Goal: Task Accomplishment & Management: Manage account settings

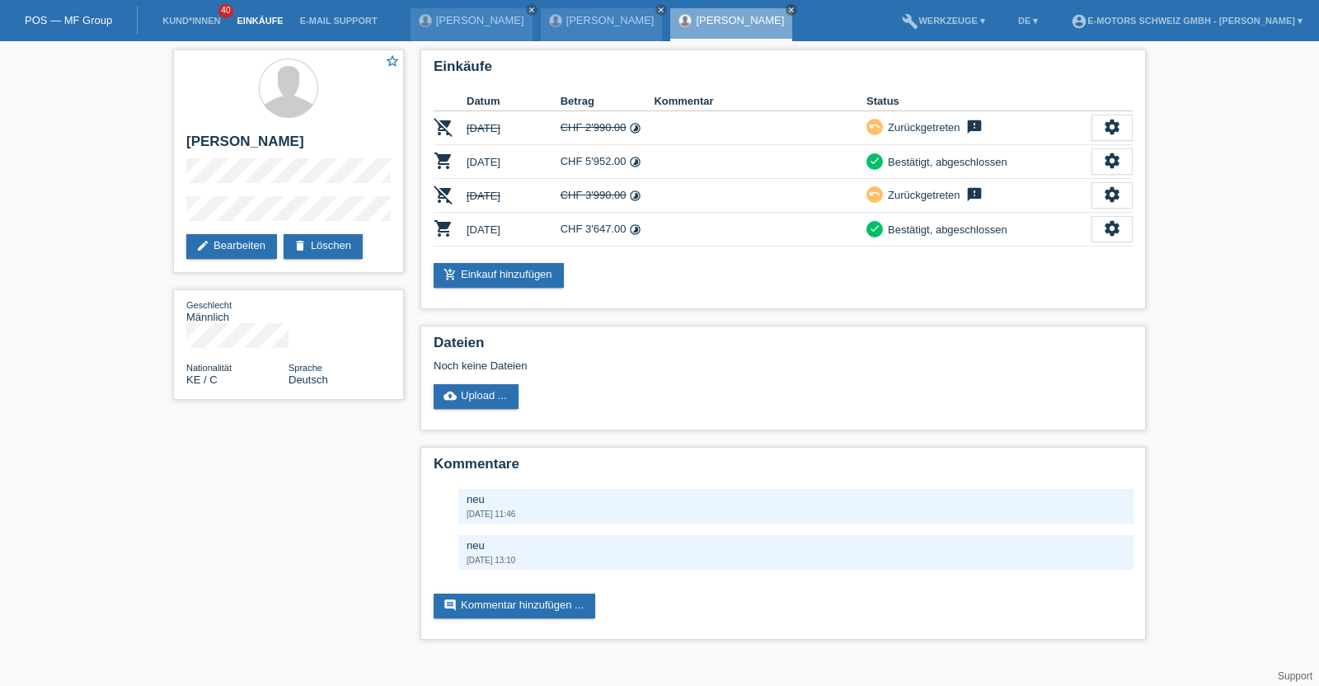
click at [256, 18] on link "Einkäufe" at bounding box center [259, 21] width 63 height 10
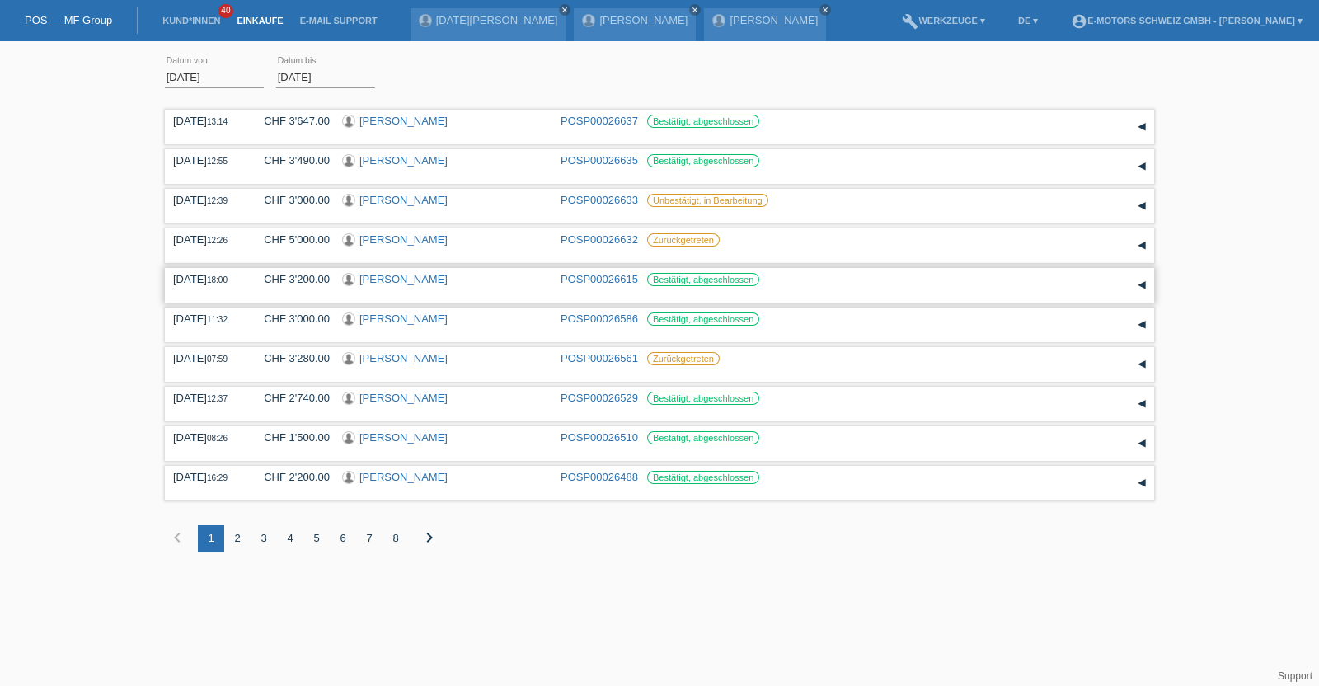
click at [416, 274] on link "[PERSON_NAME]" at bounding box center [403, 279] width 88 height 12
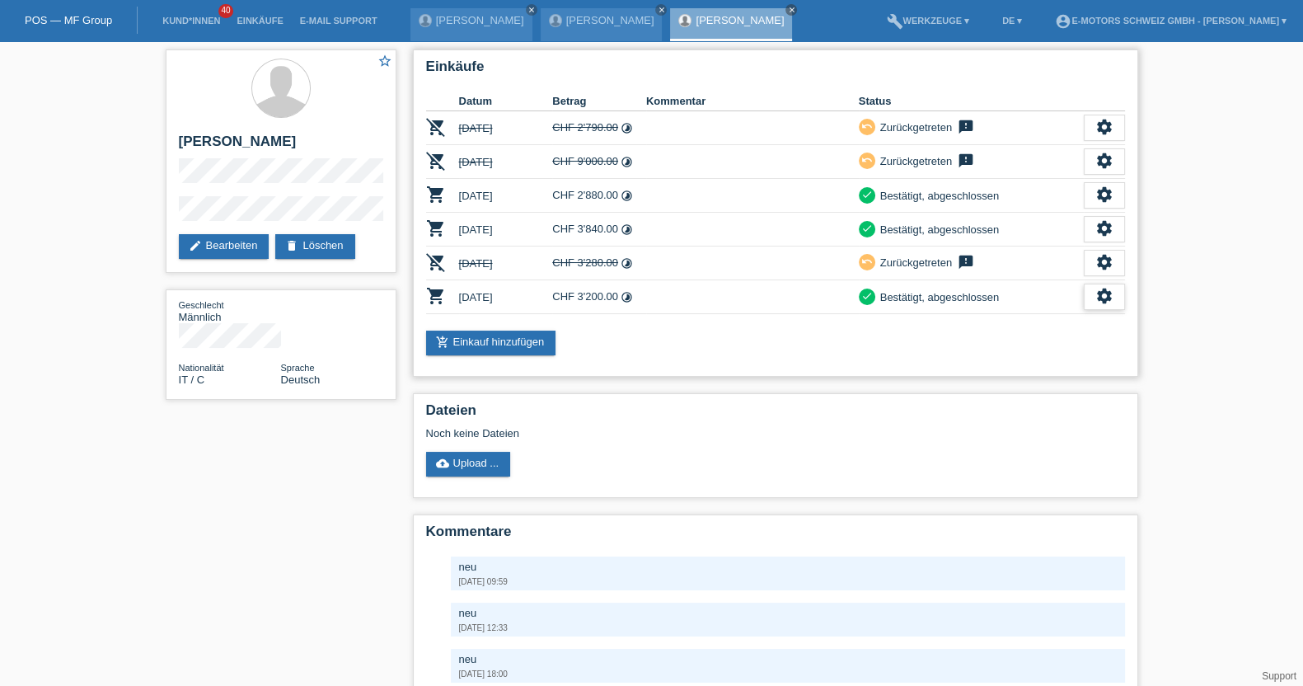
click at [1105, 294] on icon "settings" at bounding box center [1105, 296] width 18 height 18
click at [1017, 390] on span "Stornierung hinzufügen..." at bounding box center [1048, 394] width 124 height 20
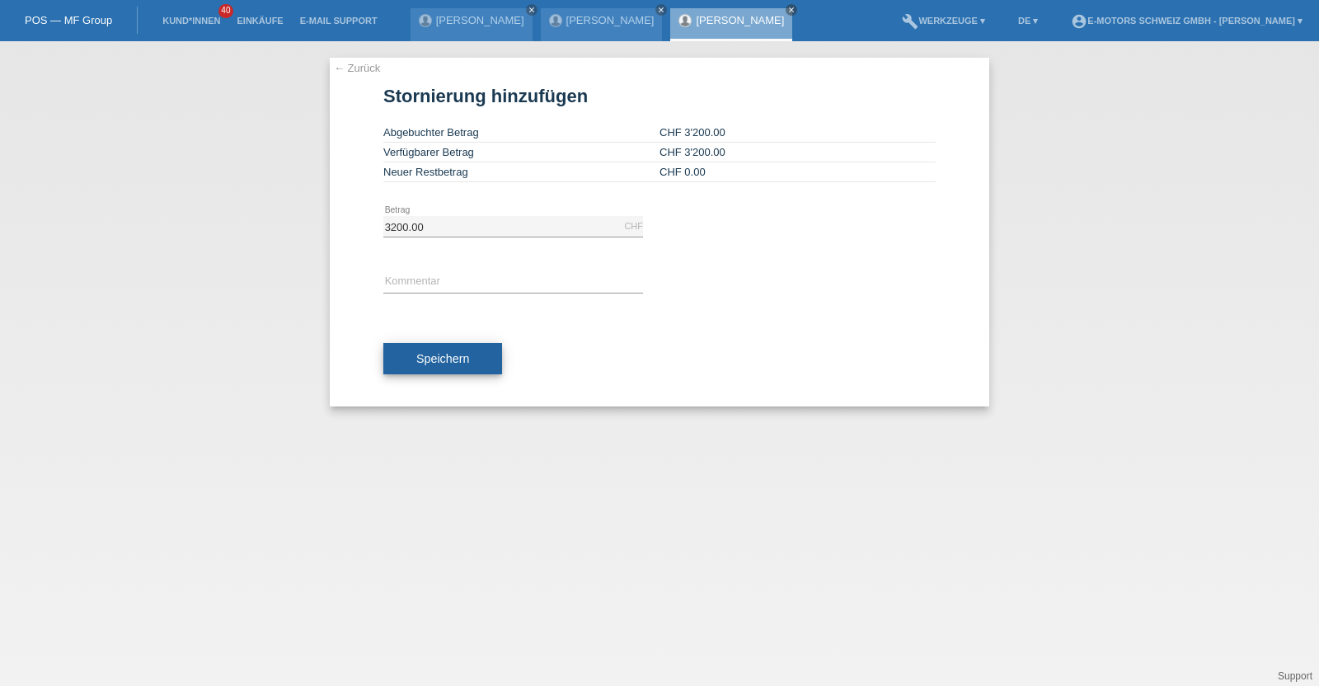
click at [434, 364] on span "Speichern" at bounding box center [442, 358] width 53 height 13
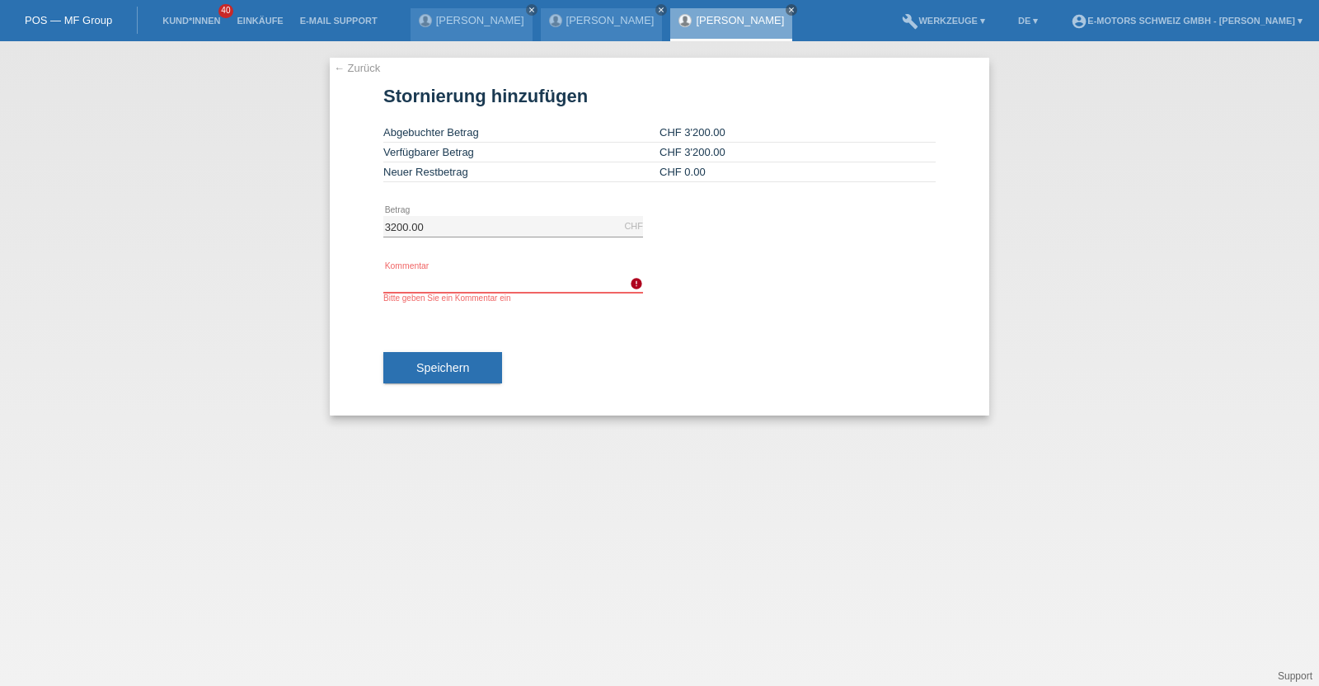
click at [442, 282] on input "text" at bounding box center [513, 282] width 260 height 21
type input "neu"
click at [420, 373] on span "Speichern" at bounding box center [442, 367] width 53 height 13
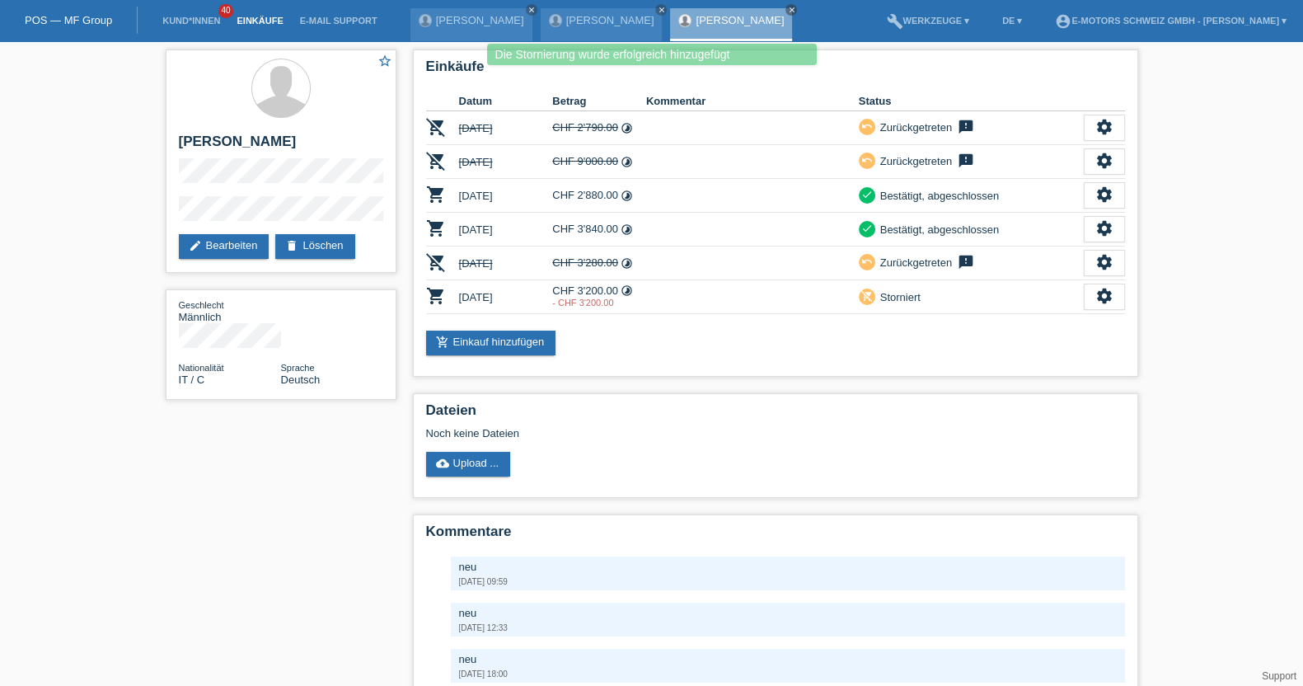
click at [253, 17] on link "Einkäufe" at bounding box center [259, 21] width 63 height 10
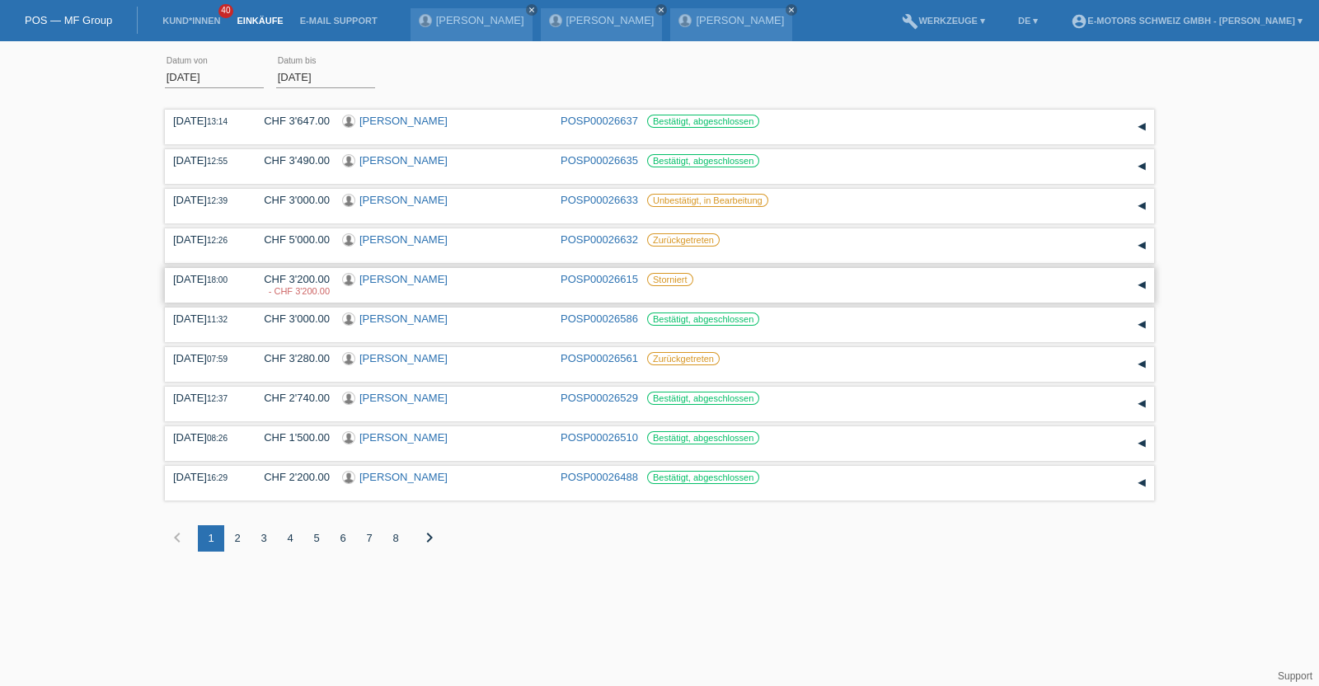
click at [622, 278] on link "POSP00026615" at bounding box center [599, 279] width 77 height 12
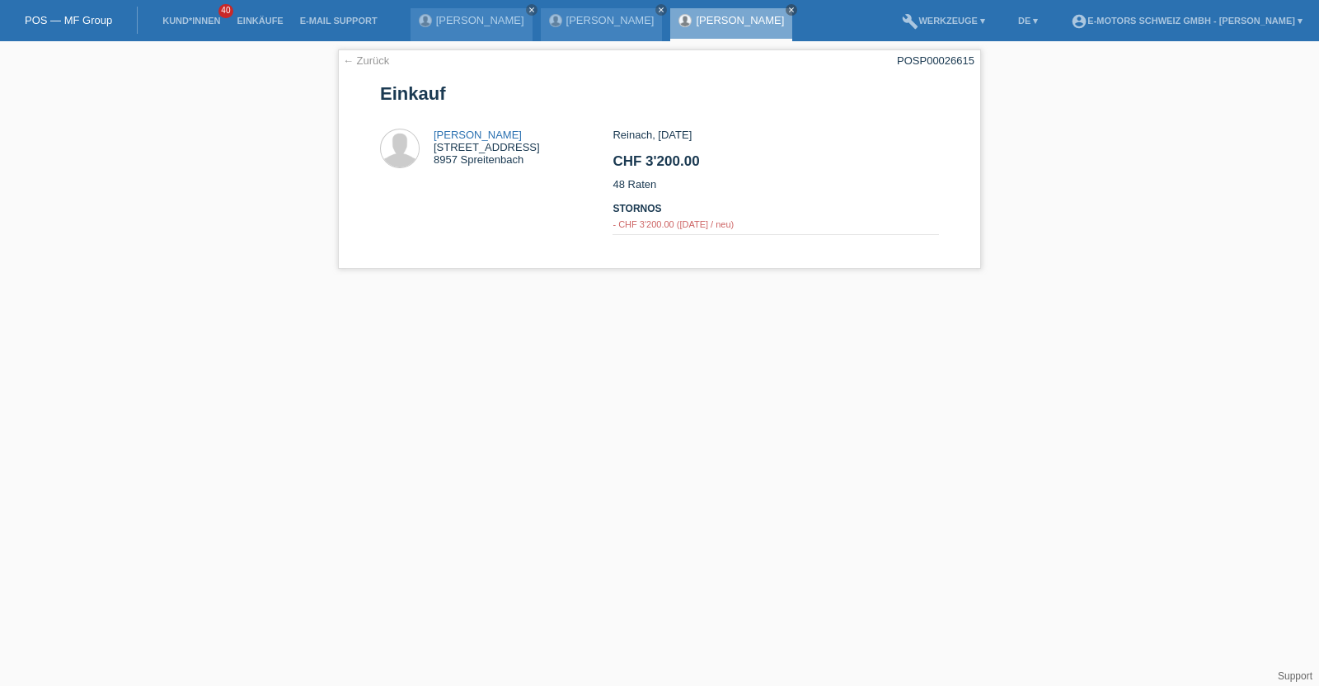
click at [670, 10] on div "[PERSON_NAME] close" at bounding box center [731, 24] width 122 height 33
click at [672, 28] on div "[PERSON_NAME] close" at bounding box center [731, 24] width 122 height 33
click at [696, 21] on link "[PERSON_NAME]" at bounding box center [740, 20] width 88 height 12
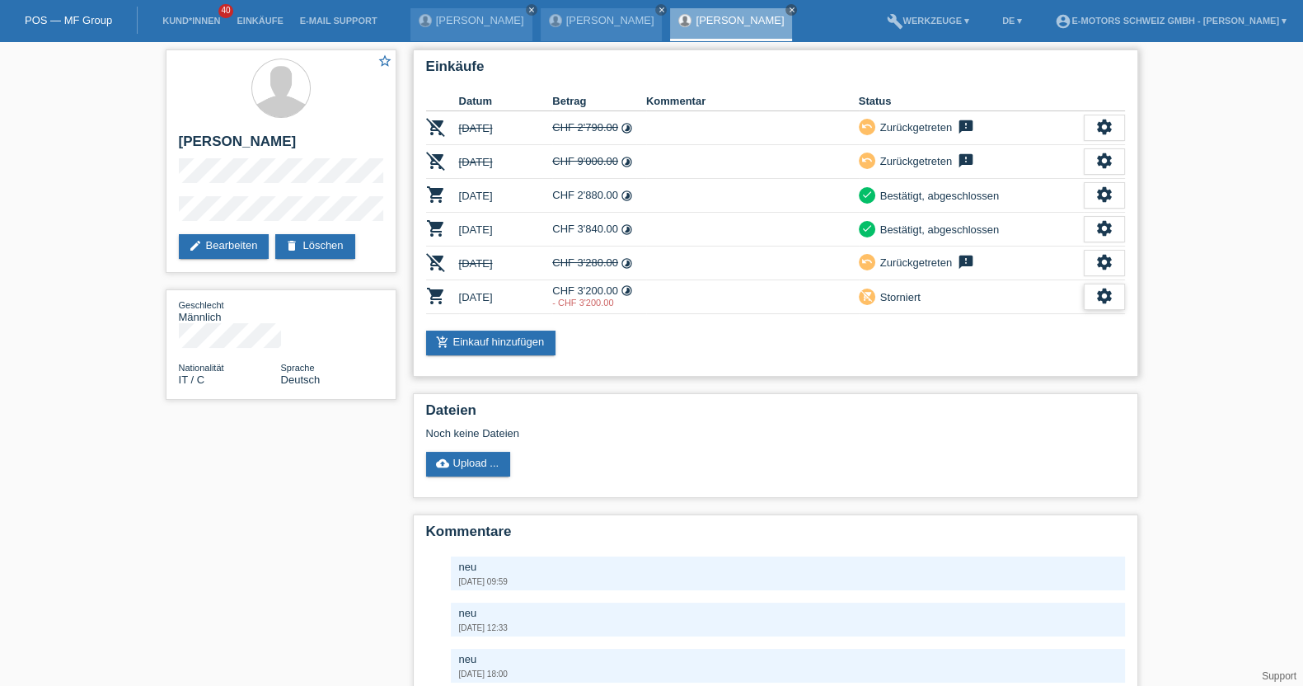
click at [1109, 291] on icon "settings" at bounding box center [1105, 296] width 18 height 18
click at [1085, 324] on span "Anzeigen" at bounding box center [1090, 320] width 49 height 20
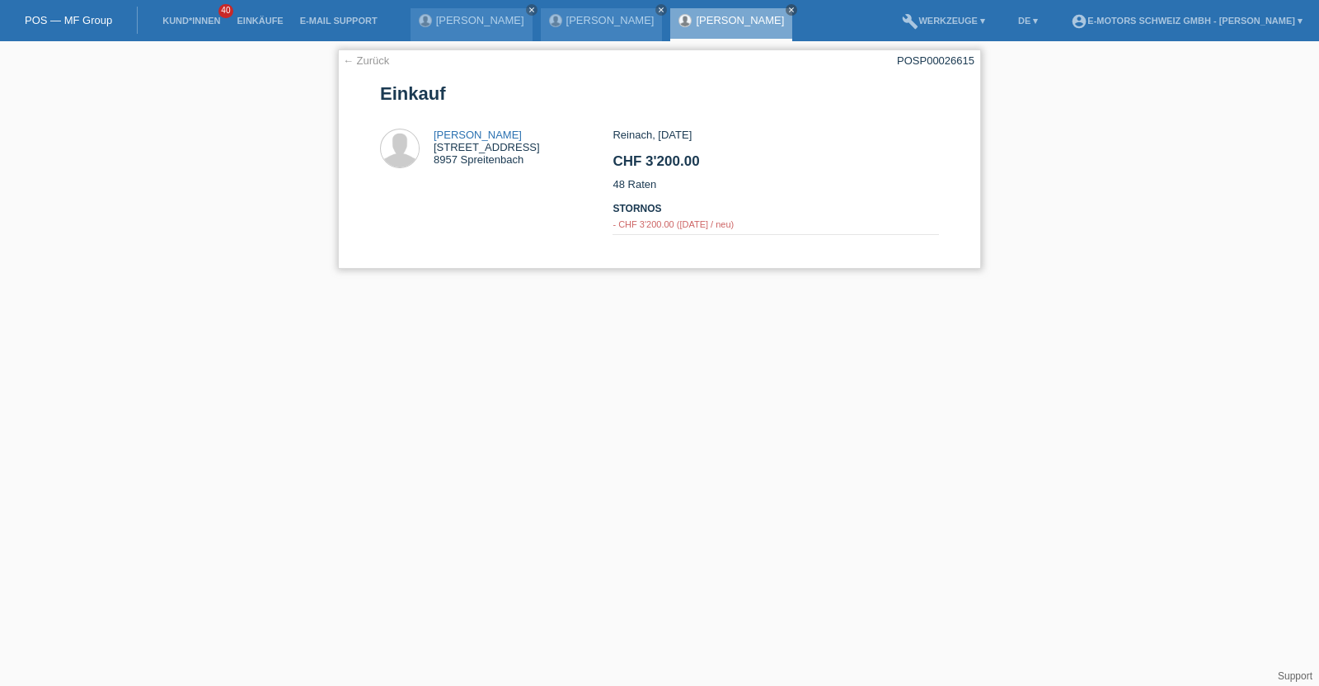
drag, startPoint x: 705, startPoint y: 220, endPoint x: 643, endPoint y: 191, distance: 68.2
click at [679, 208] on div "Reinach, 25.08.2025 CHF 3'200.00 48 Raten Stornos - CHF 3'200.00 (26.08.2025 / …" at bounding box center [776, 190] width 326 height 123
click at [669, 252] on div "← Zurück POSP00026615 Einkauf Fabrizio Mannino Bahnhofstrasse 66 8957 Spreitenb…" at bounding box center [659, 158] width 643 height 219
click at [359, 55] on link "← Zurück" at bounding box center [366, 60] width 46 height 12
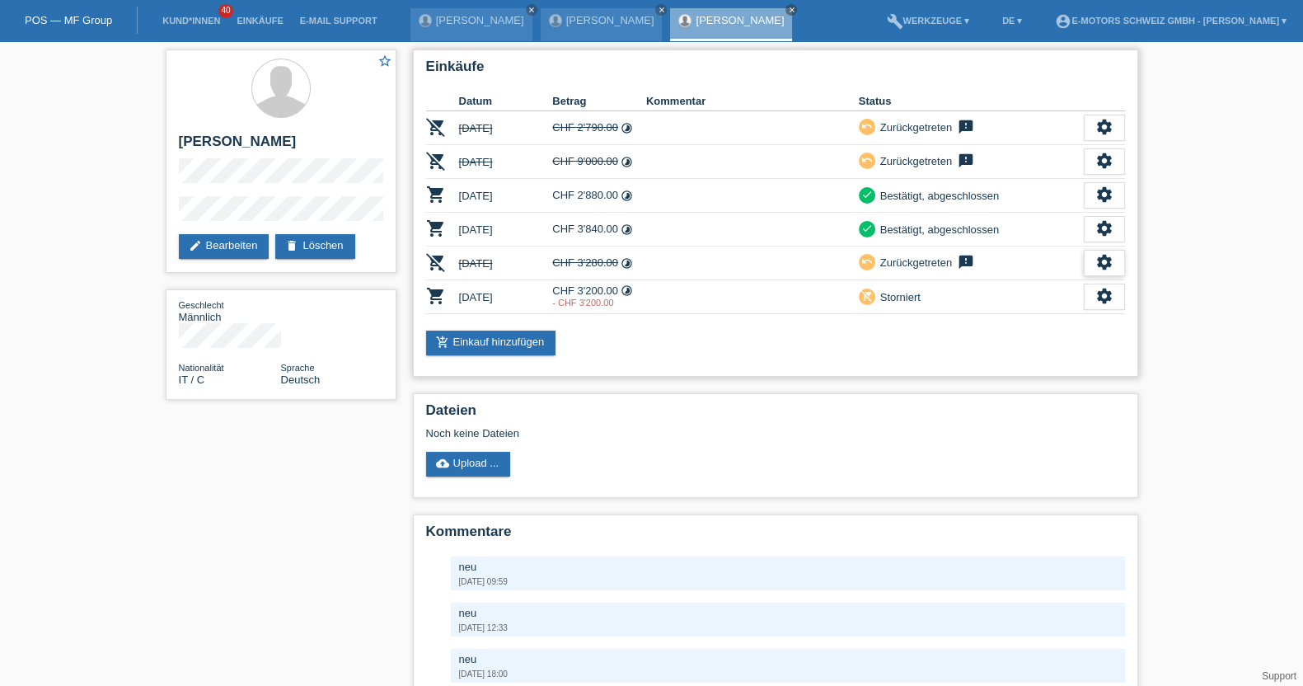
click at [1096, 256] on icon "settings" at bounding box center [1105, 262] width 18 height 18
click at [1105, 224] on icon "settings" at bounding box center [1105, 228] width 18 height 18
click at [1144, 333] on div "Einkäufe Datum Betrag Kommentar Status remove_shopping_cart 22.07.2025 CHF 2'79…" at bounding box center [776, 405] width 742 height 729
click at [1143, 363] on div "Einkäufe Datum Betrag Kommentar Status remove_shopping_cart 22.07.2025 CHF 2'79…" at bounding box center [776, 405] width 742 height 729
drag, startPoint x: 1158, startPoint y: 349, endPoint x: 1102, endPoint y: 347, distance: 55.3
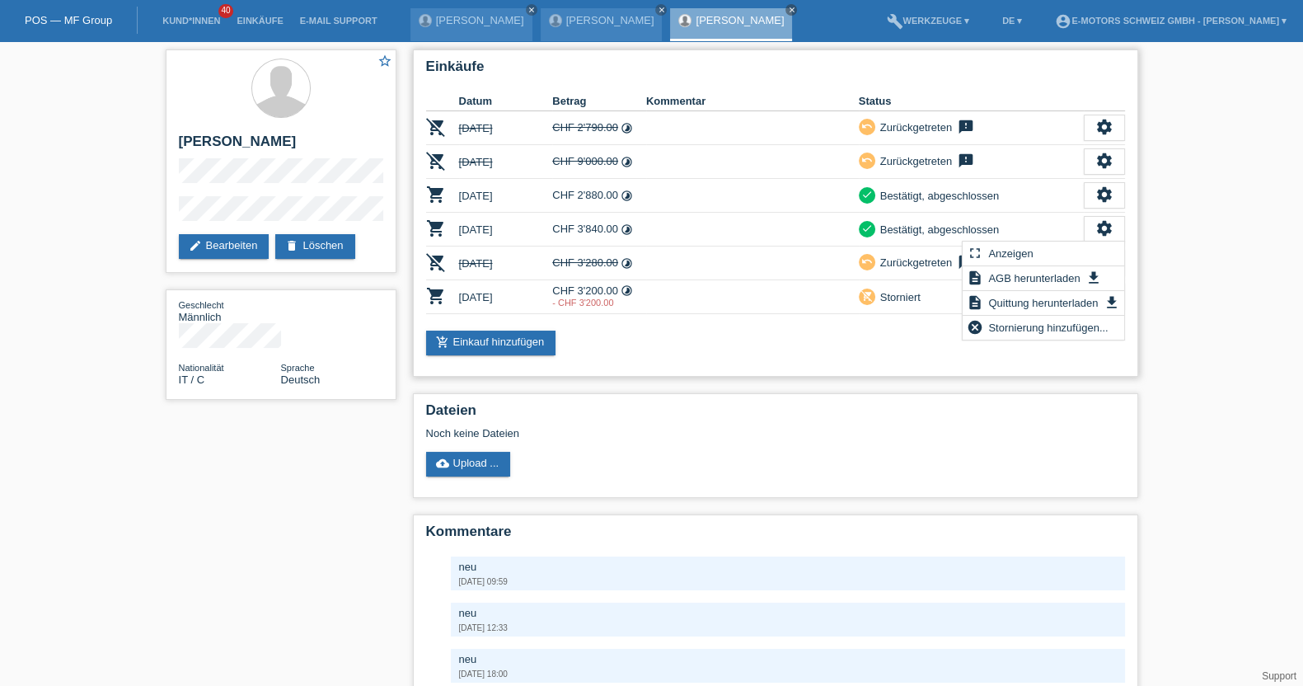
click at [1152, 349] on div "star_border Fabrizio Mannino edit Bearbeiten delete Löschen Geschlecht Männlich…" at bounding box center [651, 405] width 1303 height 729
click at [1073, 347] on div "add_shopping_cart Einkauf hinzufügen" at bounding box center [775, 343] width 699 height 25
click at [866, 265] on div "undo" at bounding box center [867, 262] width 16 height 16
click at [904, 308] on td "remove_shopping_cart Storniert" at bounding box center [971, 297] width 225 height 34
click at [1107, 290] on icon "settings" at bounding box center [1105, 296] width 18 height 18
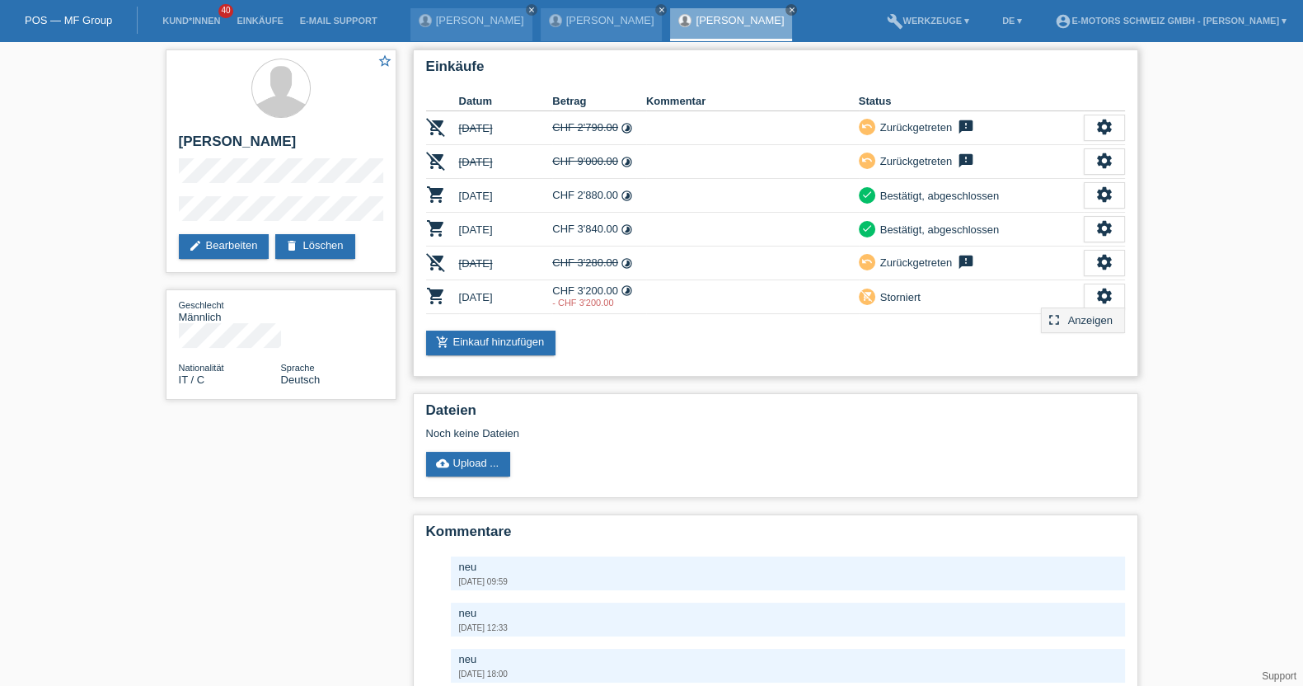
click at [1059, 317] on icon "fullscreen" at bounding box center [1054, 320] width 16 height 16
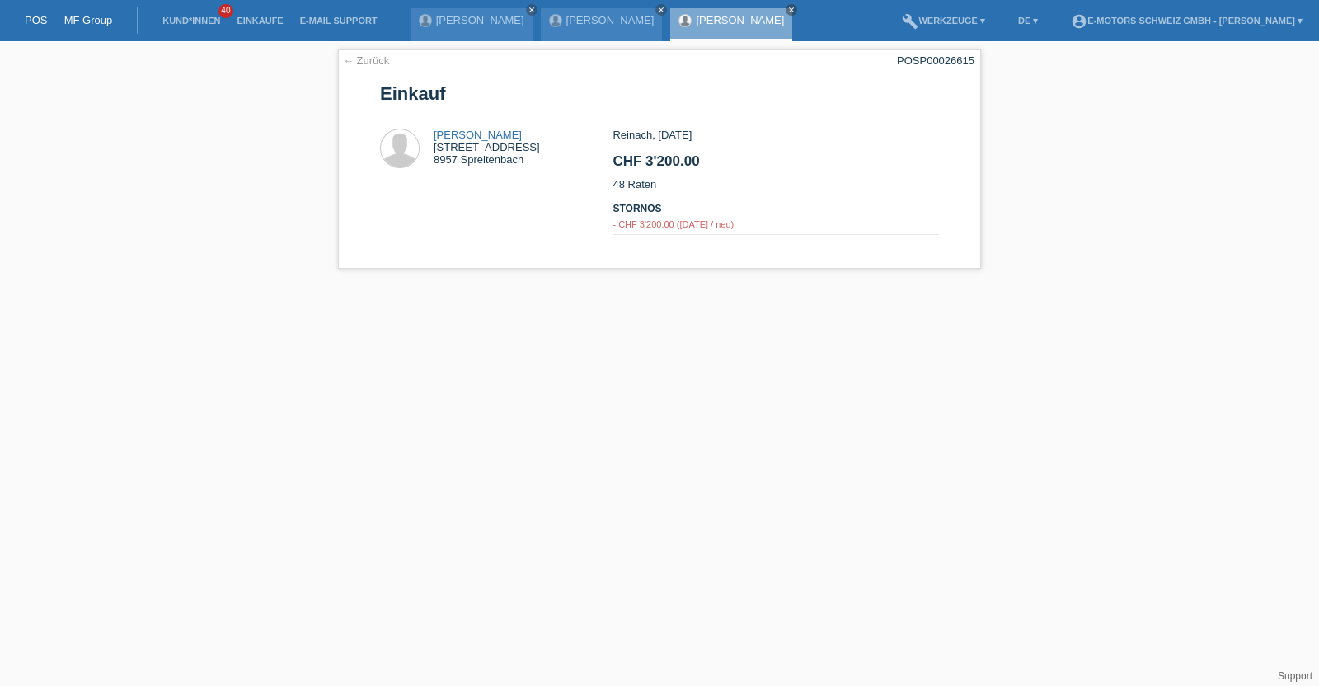
click at [670, 10] on div "Fabrizio Mannino close" at bounding box center [731, 24] width 122 height 33
click at [696, 15] on link "[PERSON_NAME]" at bounding box center [740, 20] width 88 height 12
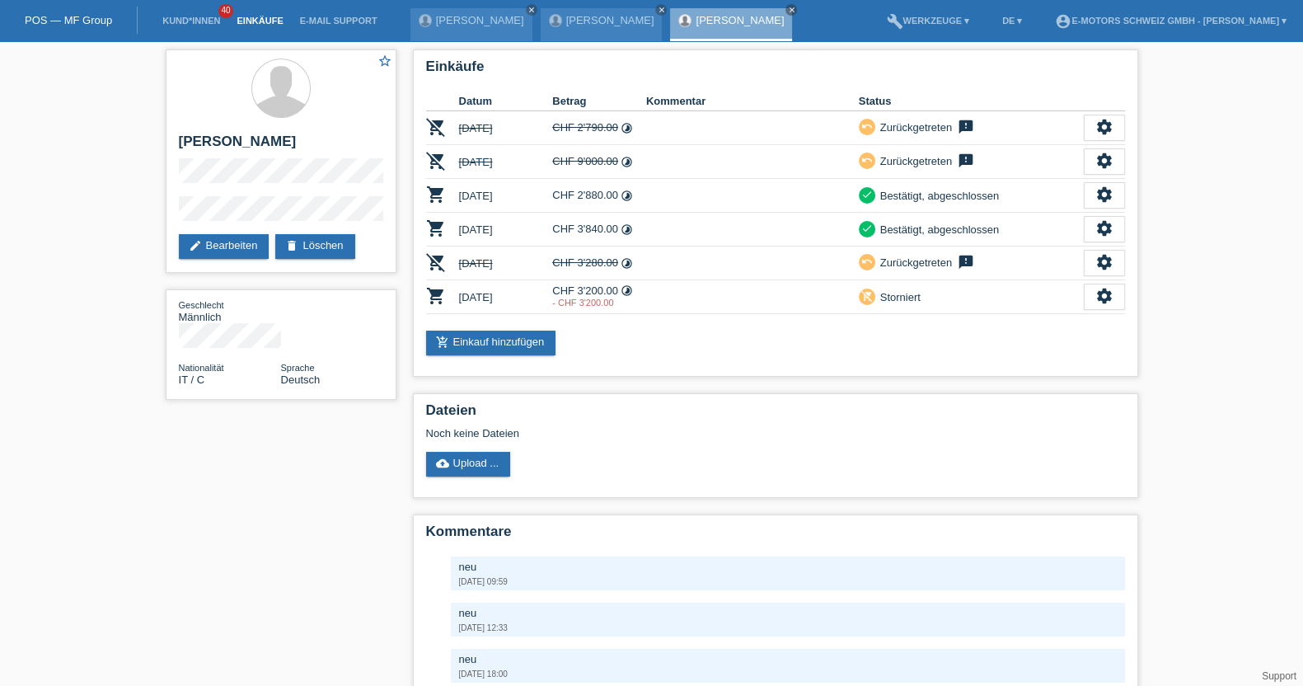
click at [255, 19] on link "Einkäufe" at bounding box center [259, 21] width 63 height 10
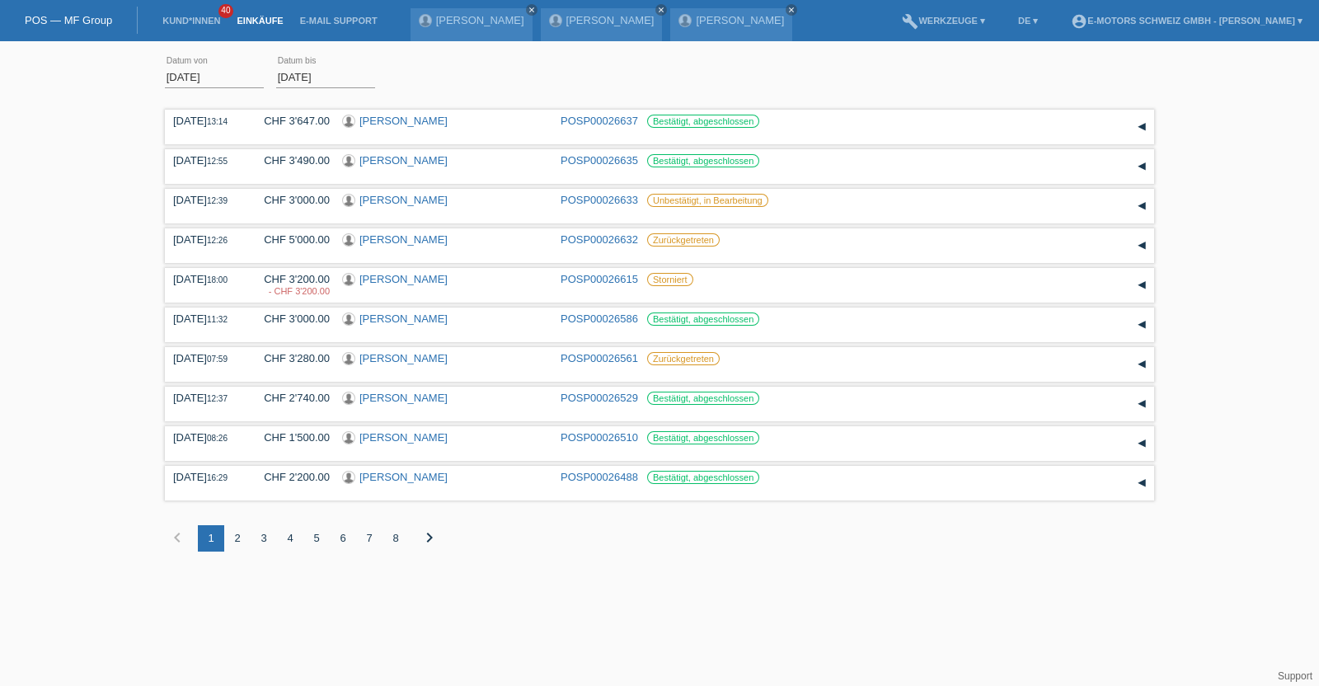
click at [106, 17] on link "POS — MF Group" at bounding box center [68, 20] width 87 height 12
